Goal: Task Accomplishment & Management: Use online tool/utility

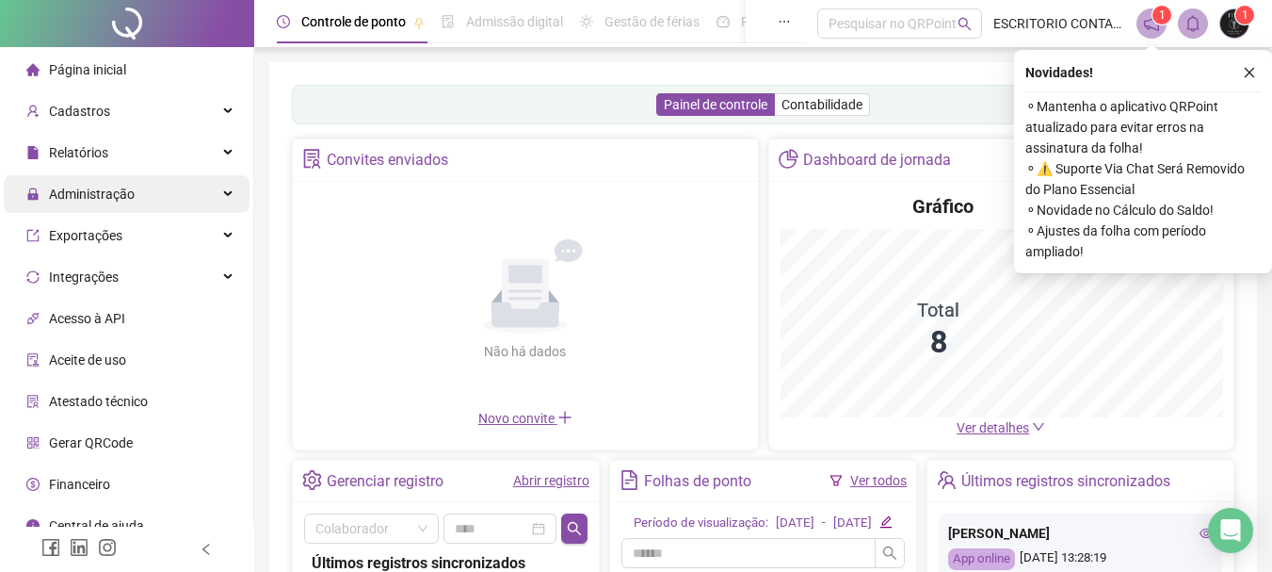
click at [137, 187] on div "Administração" at bounding box center [127, 194] width 246 height 38
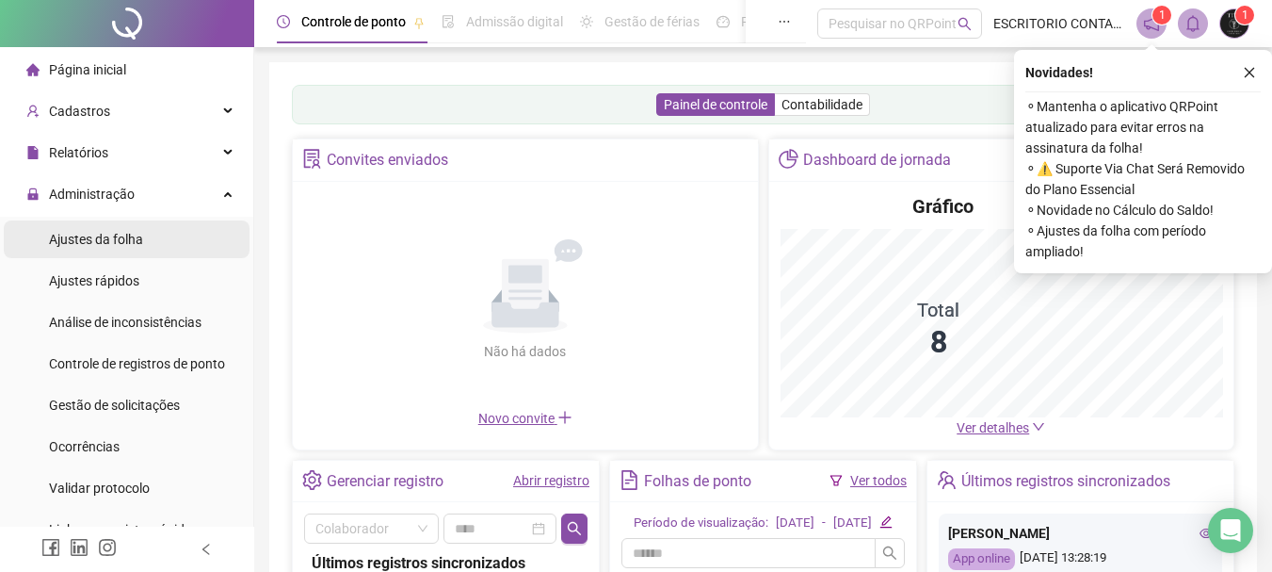
click at [89, 243] on span "Ajustes da folha" at bounding box center [96, 239] width 94 height 15
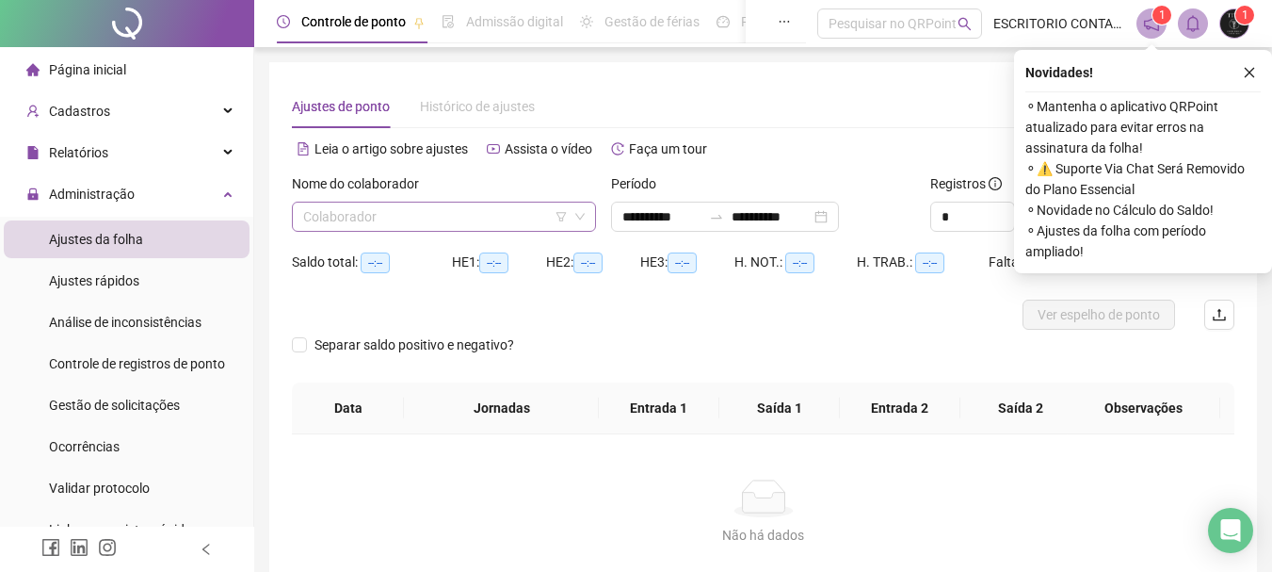
click at [379, 224] on input "search" at bounding box center [435, 216] width 265 height 28
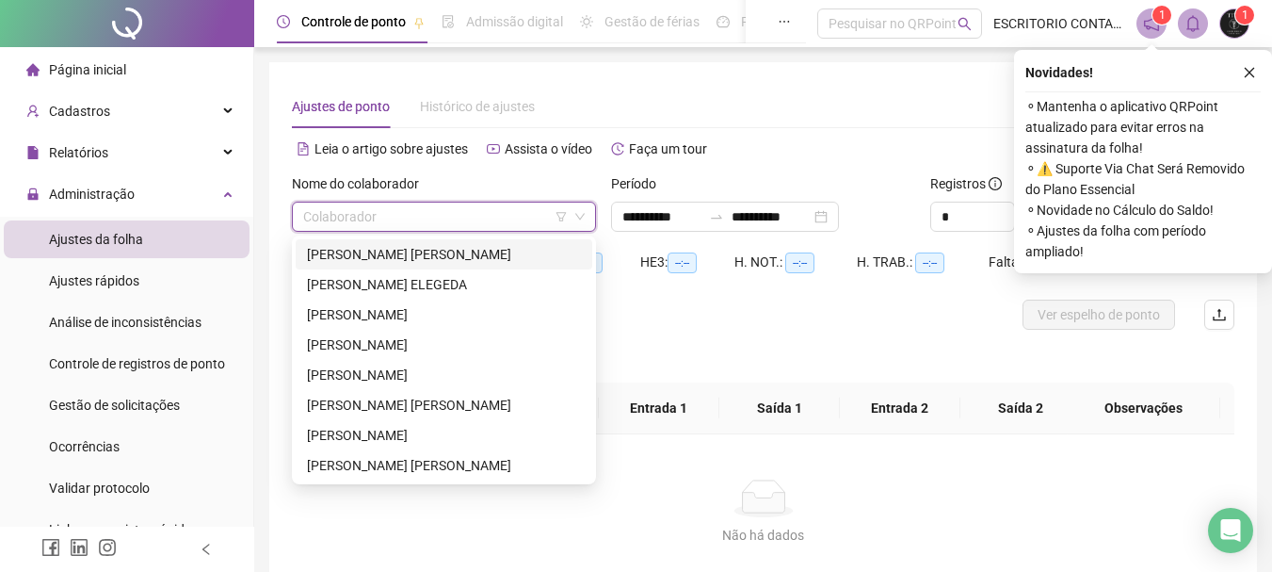
click at [373, 257] on div "[PERSON_NAME] [PERSON_NAME]" at bounding box center [444, 254] width 274 height 21
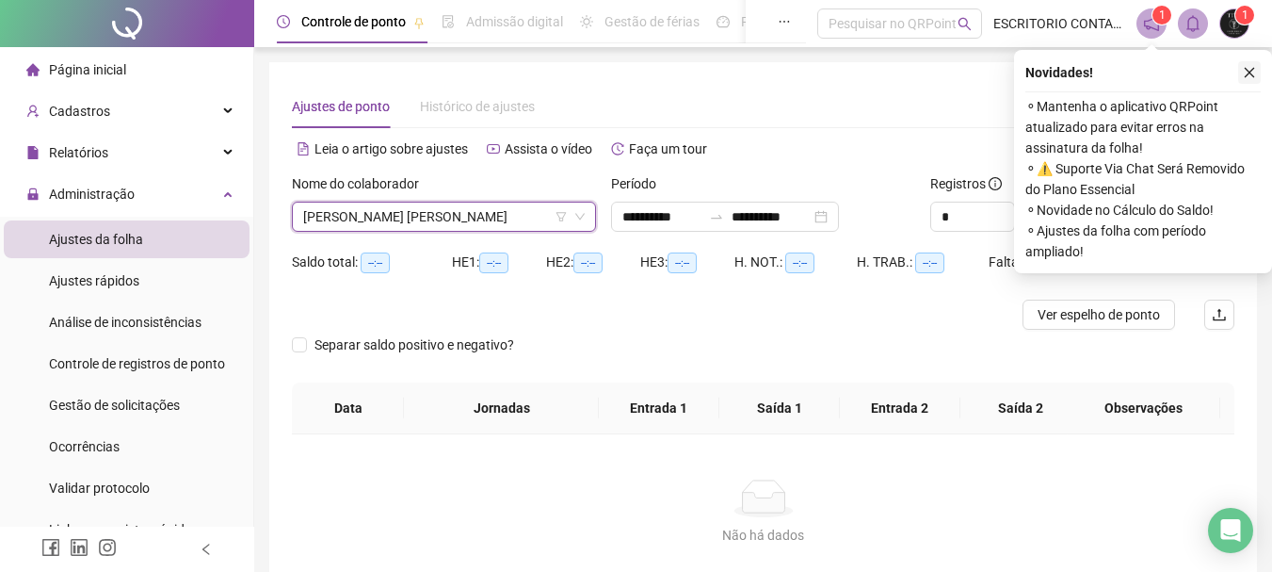
click at [1253, 72] on icon "close" at bounding box center [1249, 72] width 13 height 13
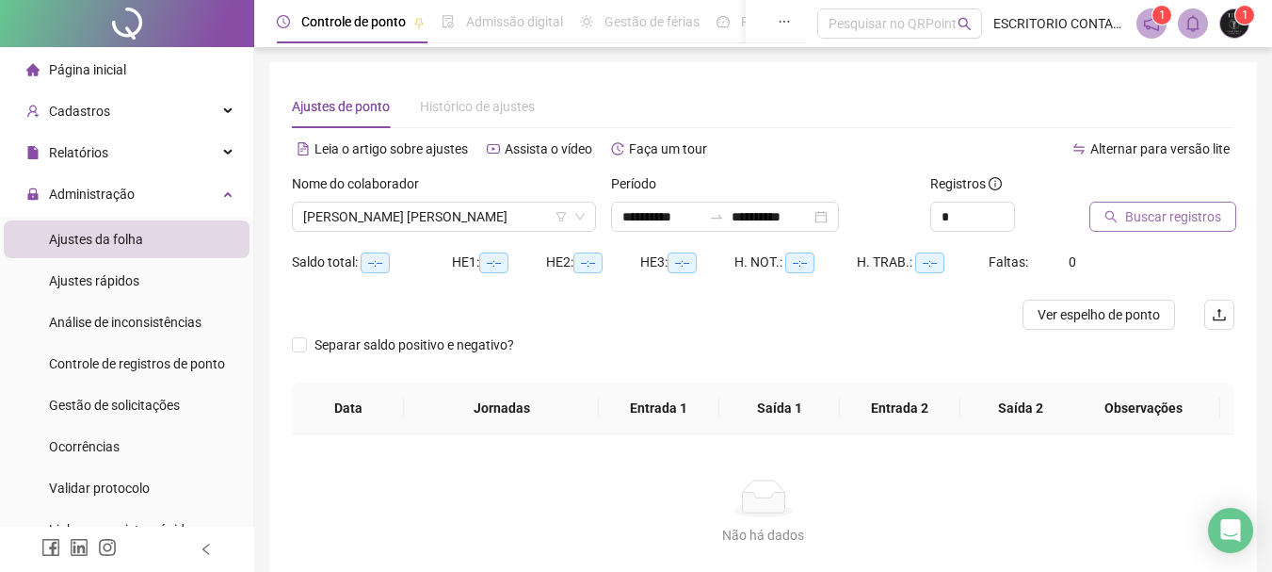
click at [1164, 214] on span "Buscar registros" at bounding box center [1173, 216] width 96 height 21
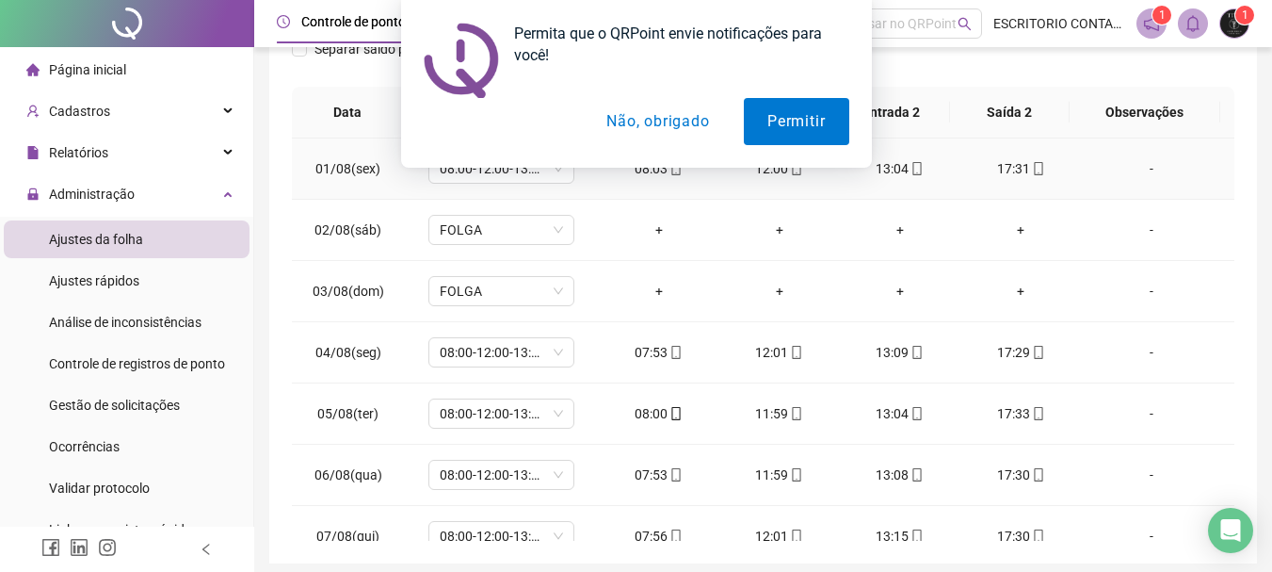
scroll to position [391, 0]
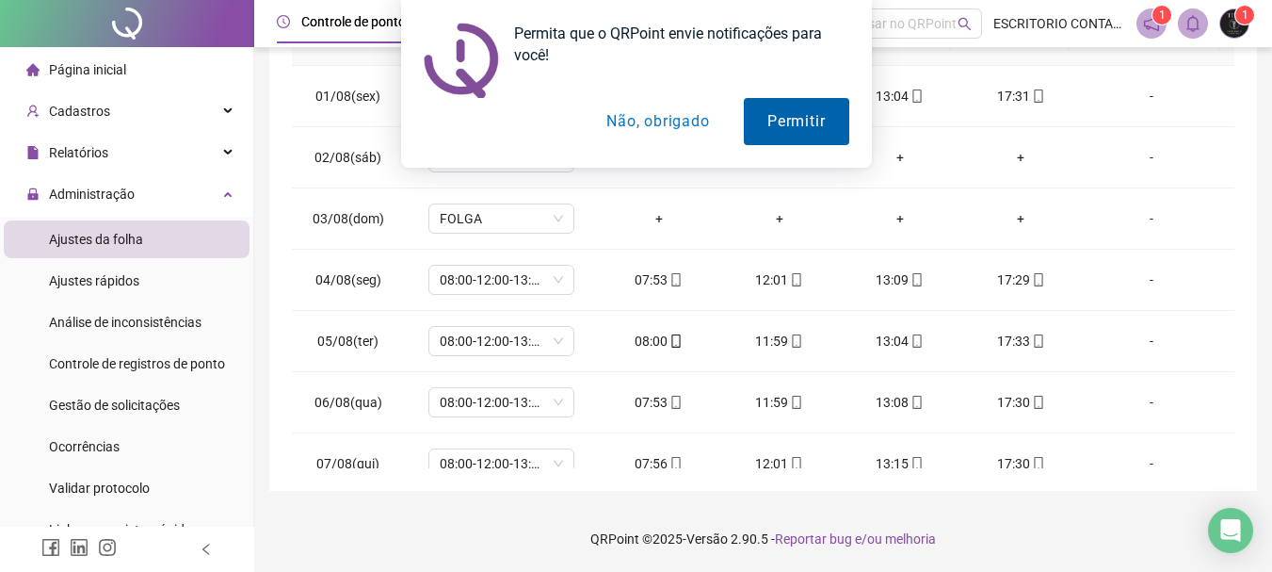
click at [805, 116] on button "Permitir" at bounding box center [796, 121] width 105 height 47
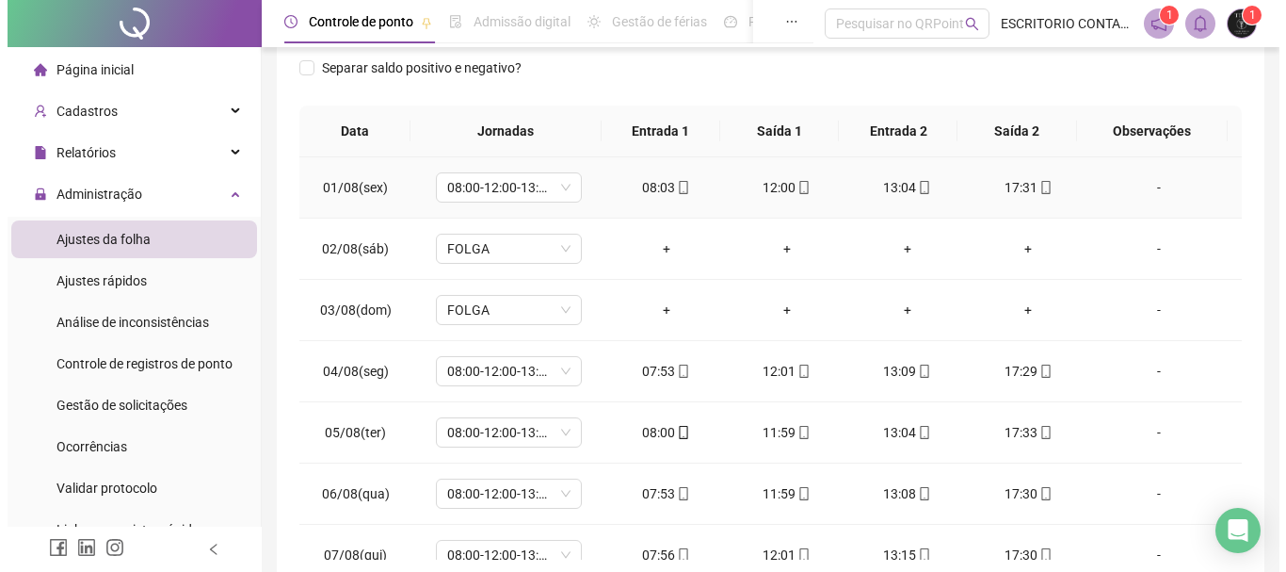
scroll to position [0, 0]
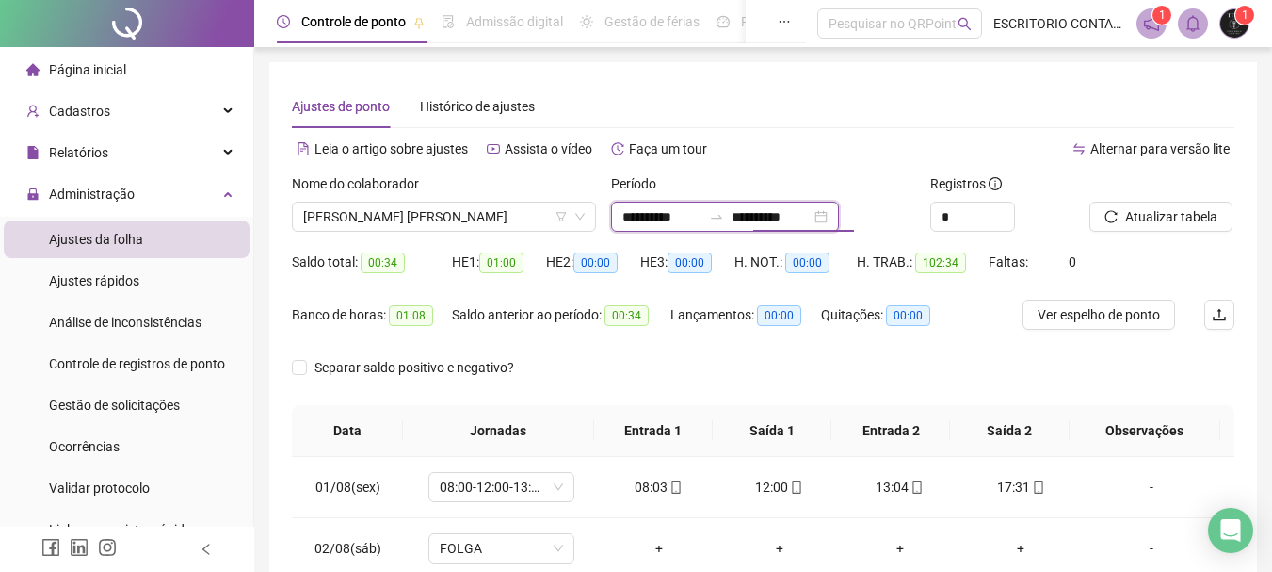
click at [792, 209] on input "**********" at bounding box center [771, 216] width 79 height 21
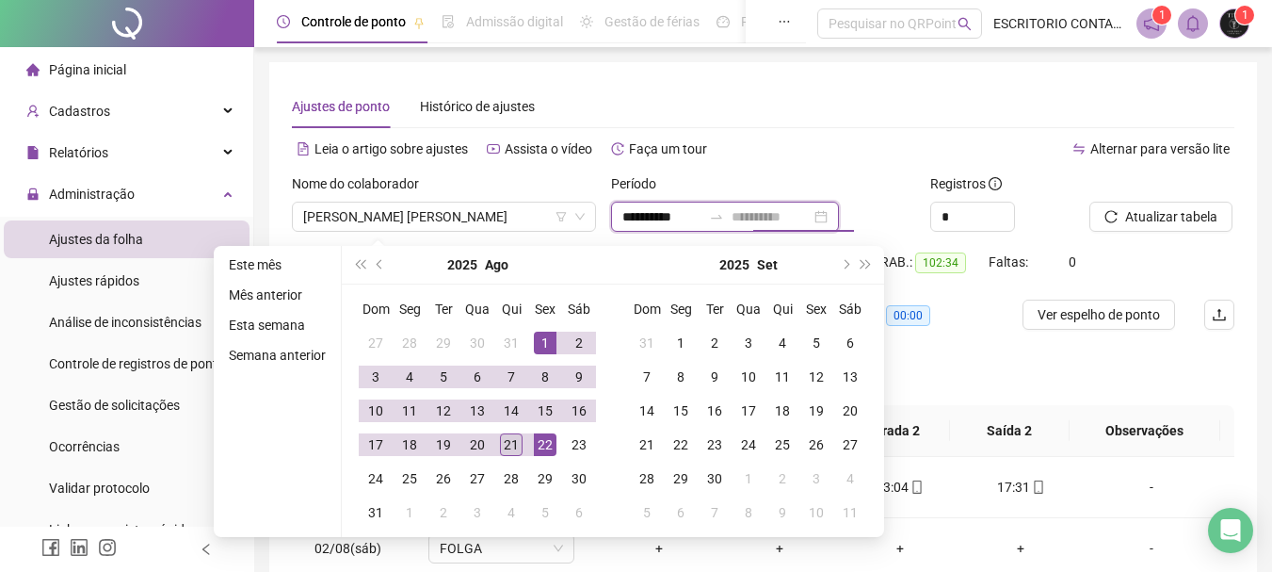
type input "**********"
click at [511, 439] on div "21" at bounding box center [511, 444] width 23 height 23
type input "**********"
click at [1148, 201] on div at bounding box center [1138, 187] width 98 height 28
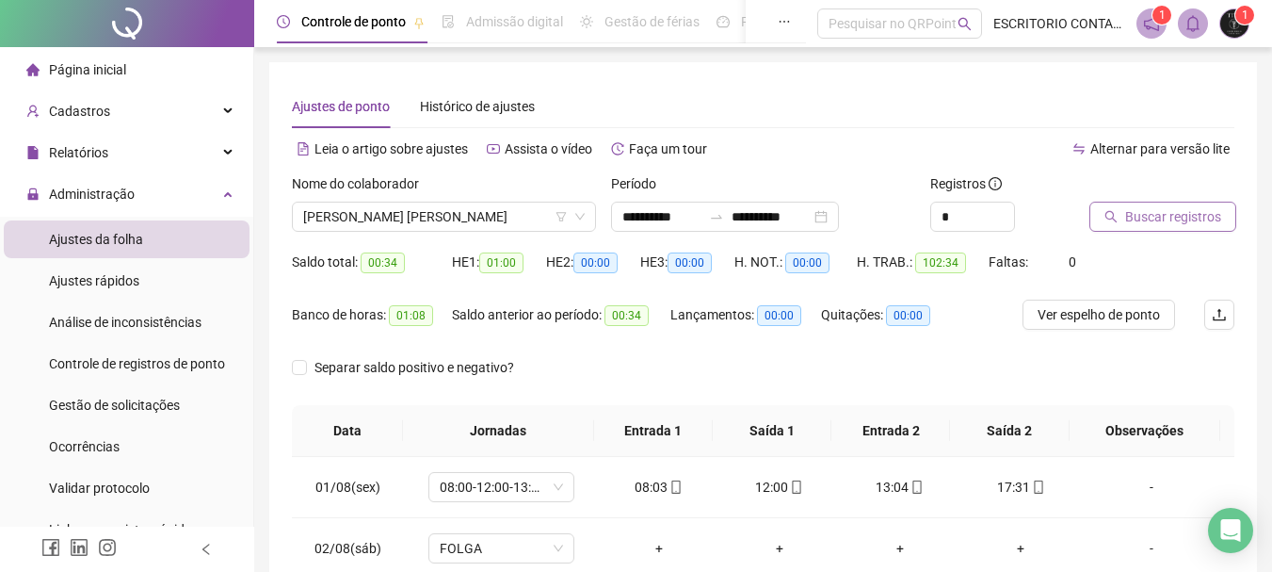
click at [1148, 217] on span "Buscar registros" at bounding box center [1173, 216] width 96 height 21
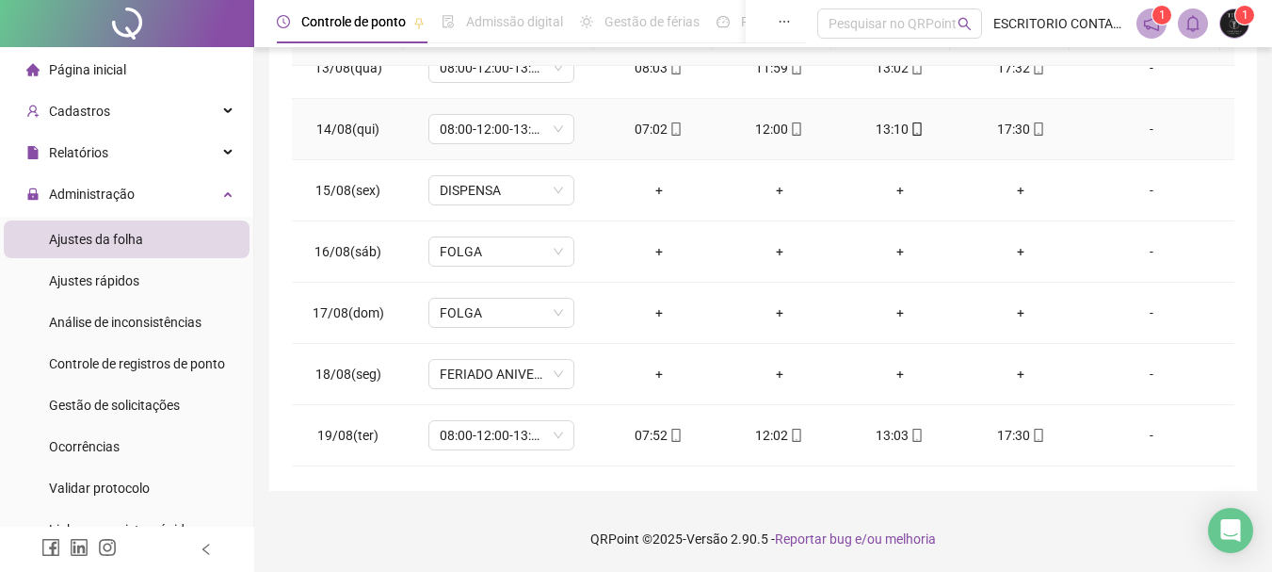
scroll to position [883, 0]
